Goal: Task Accomplishment & Management: Manage account settings

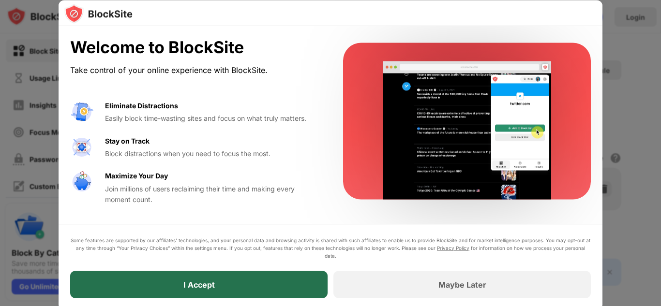
click at [274, 278] on div "I Accept" at bounding box center [198, 284] width 257 height 27
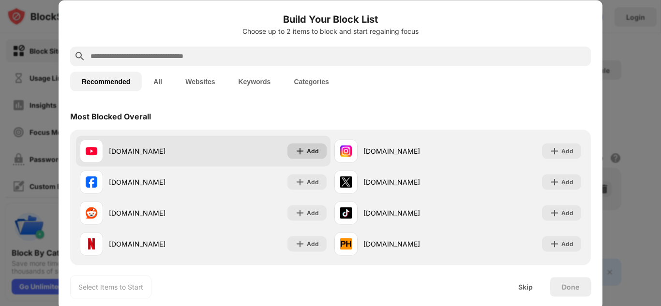
click at [299, 152] on img at bounding box center [300, 151] width 10 height 10
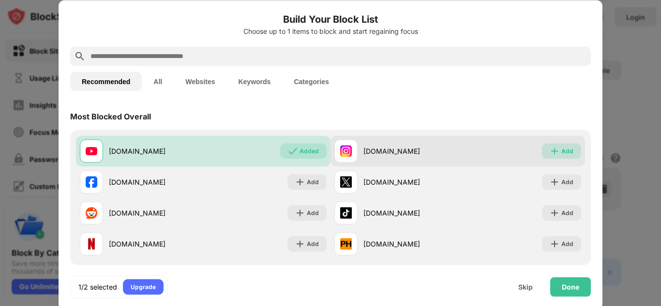
click at [561, 154] on div "Add" at bounding box center [567, 151] width 12 height 10
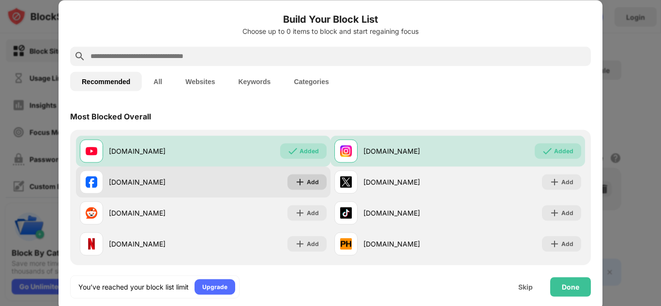
click at [309, 185] on div "Add" at bounding box center [313, 182] width 12 height 10
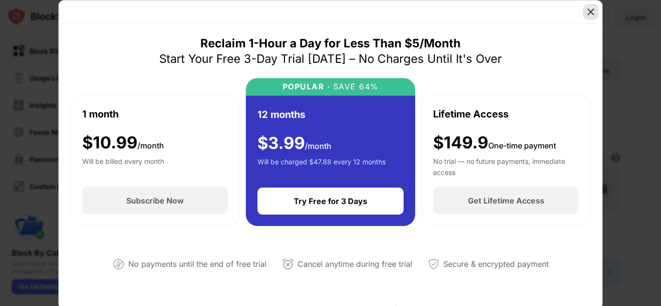
click at [591, 11] on img at bounding box center [591, 12] width 10 height 10
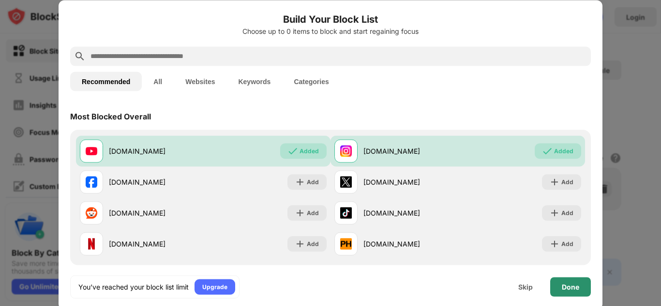
click at [573, 290] on div "Done" at bounding box center [570, 287] width 17 height 8
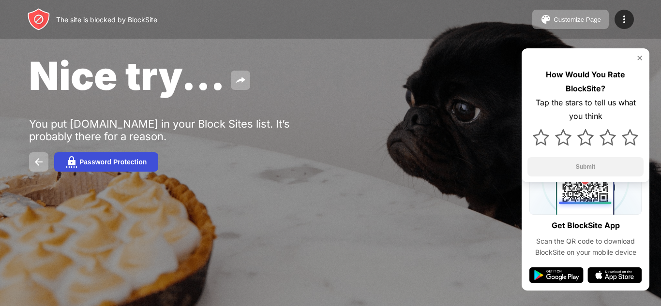
click at [124, 158] on div "Password Protection" at bounding box center [112, 162] width 67 height 8
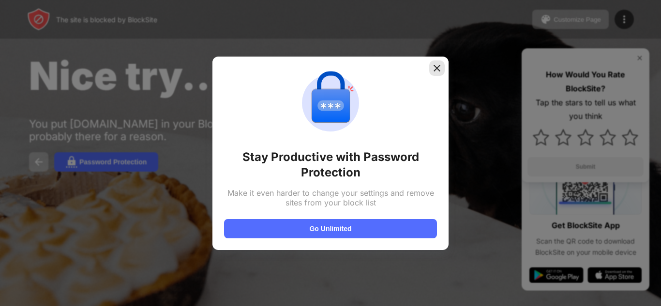
click at [432, 66] on img at bounding box center [437, 68] width 10 height 10
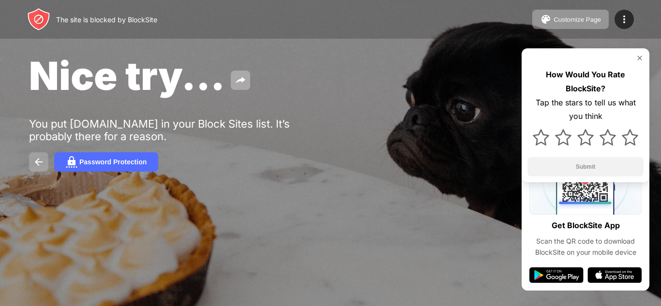
click at [47, 157] on button at bounding box center [38, 161] width 19 height 19
